Goal: Find specific page/section: Find specific page/section

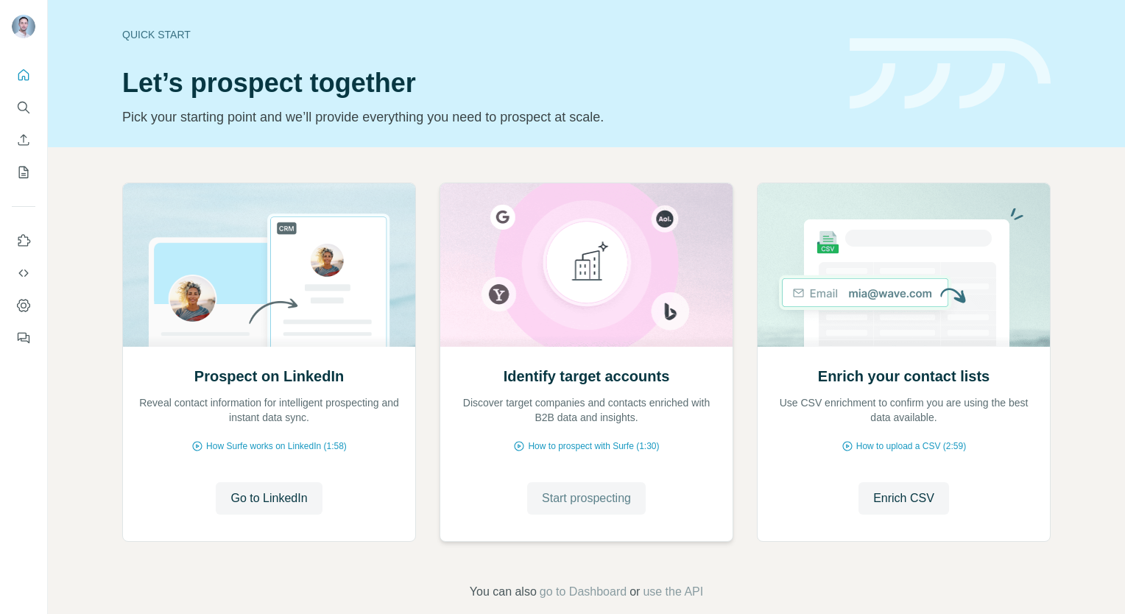
click at [568, 499] on span "Start prospecting" at bounding box center [586, 499] width 89 height 18
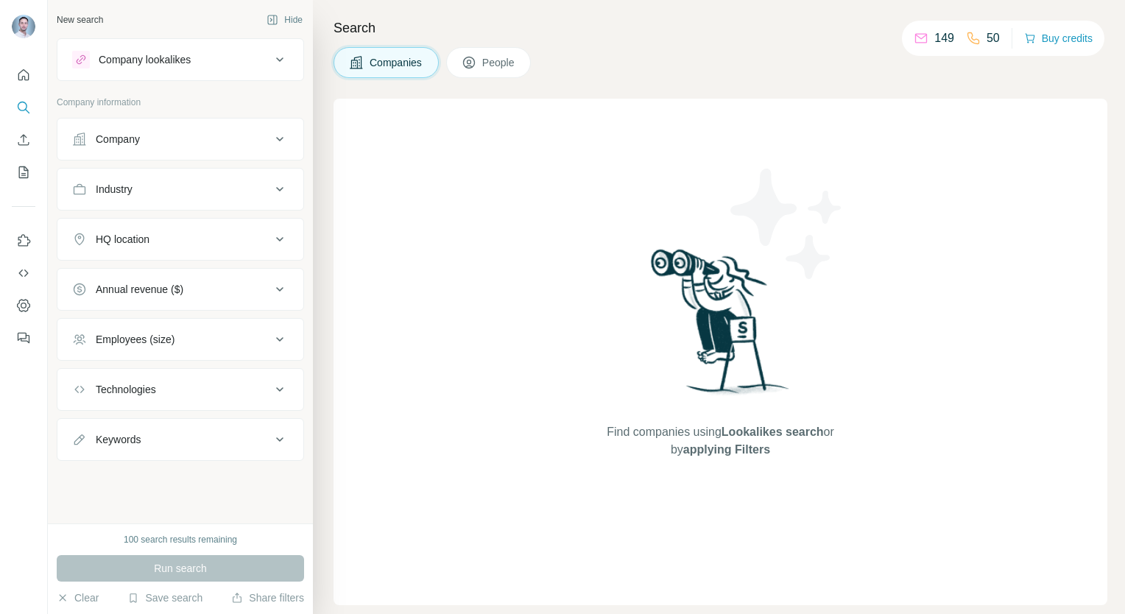
click at [521, 63] on button "People" at bounding box center [488, 62] width 85 height 31
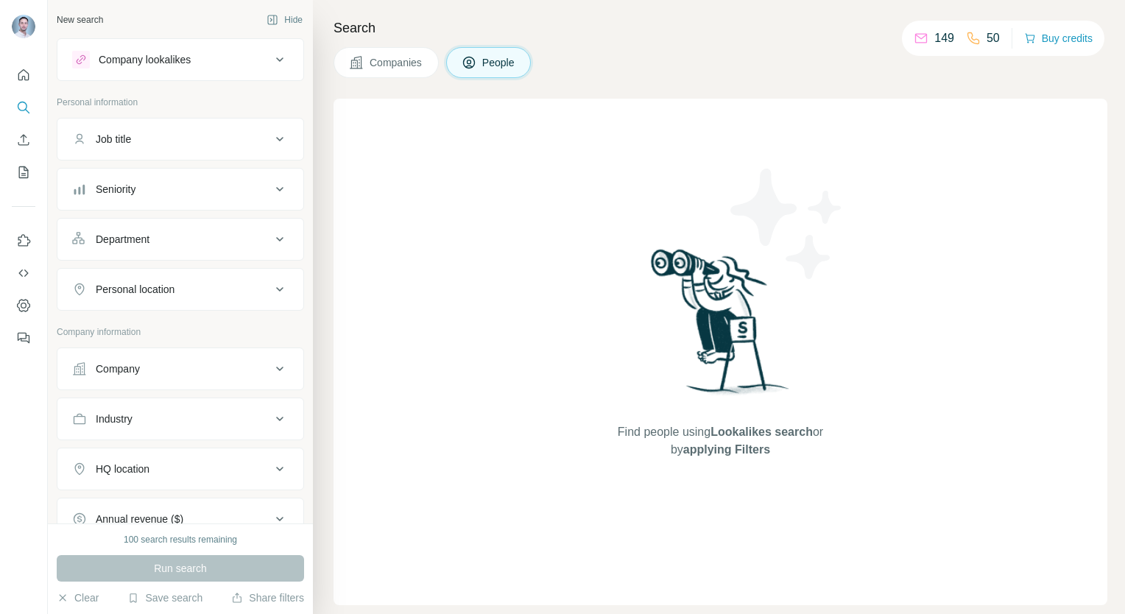
click at [398, 71] on button "Companies" at bounding box center [386, 62] width 105 height 31
